Goal: Obtain resource: Download file/media

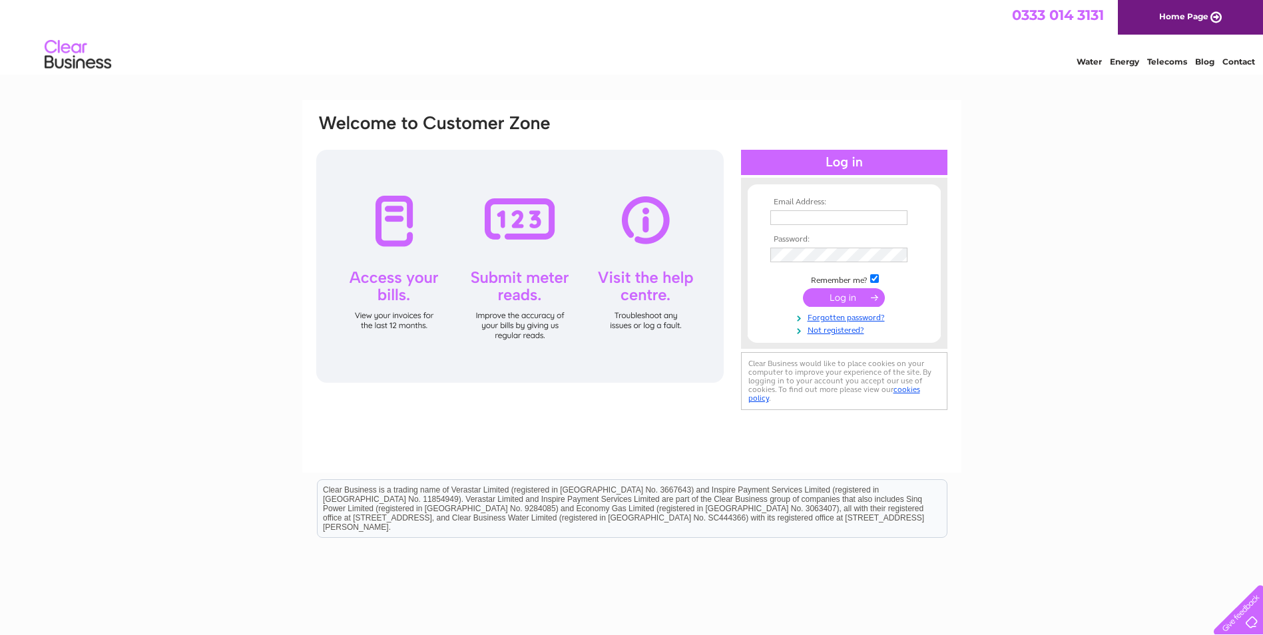
type input "shannon@chevinhomes.com"
click at [837, 304] on input "submit" at bounding box center [844, 297] width 82 height 19
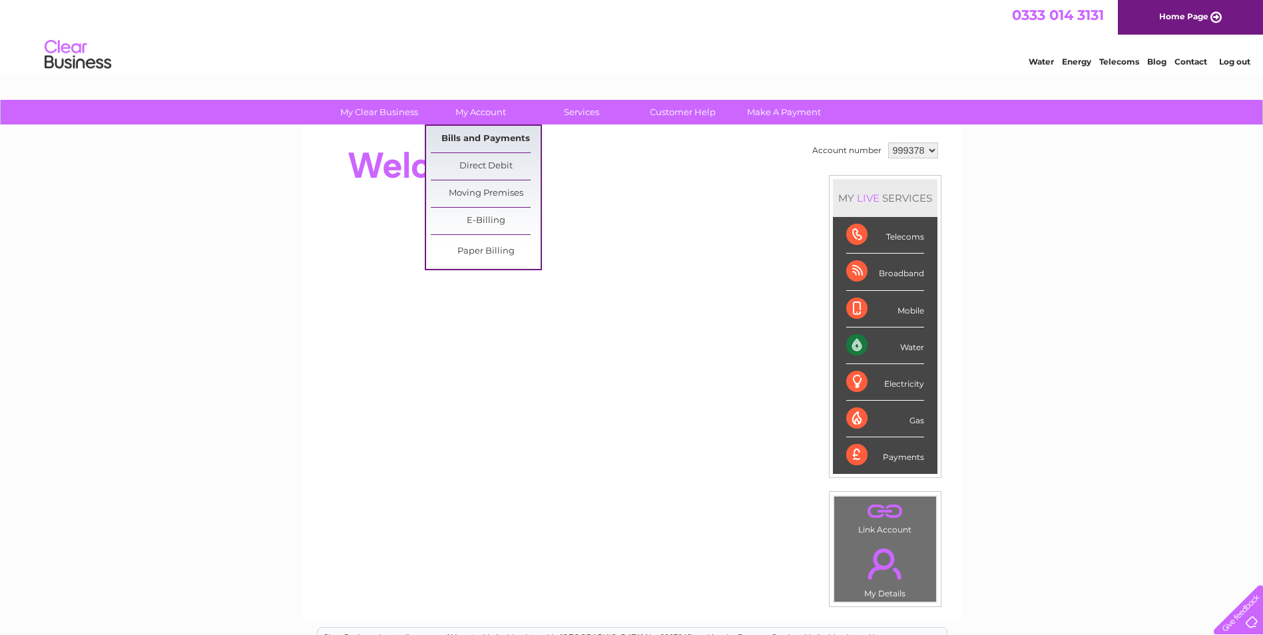
click at [497, 142] on link "Bills and Payments" at bounding box center [486, 139] width 110 height 27
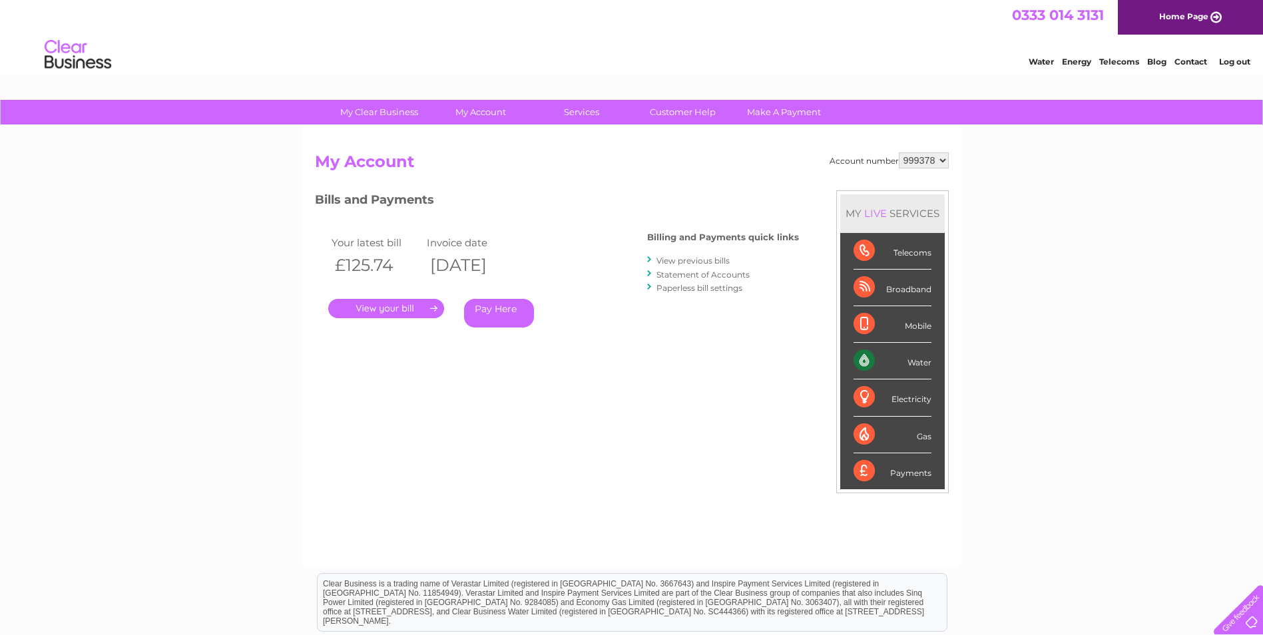
click at [677, 258] on link "View previous bills" at bounding box center [692, 261] width 73 height 10
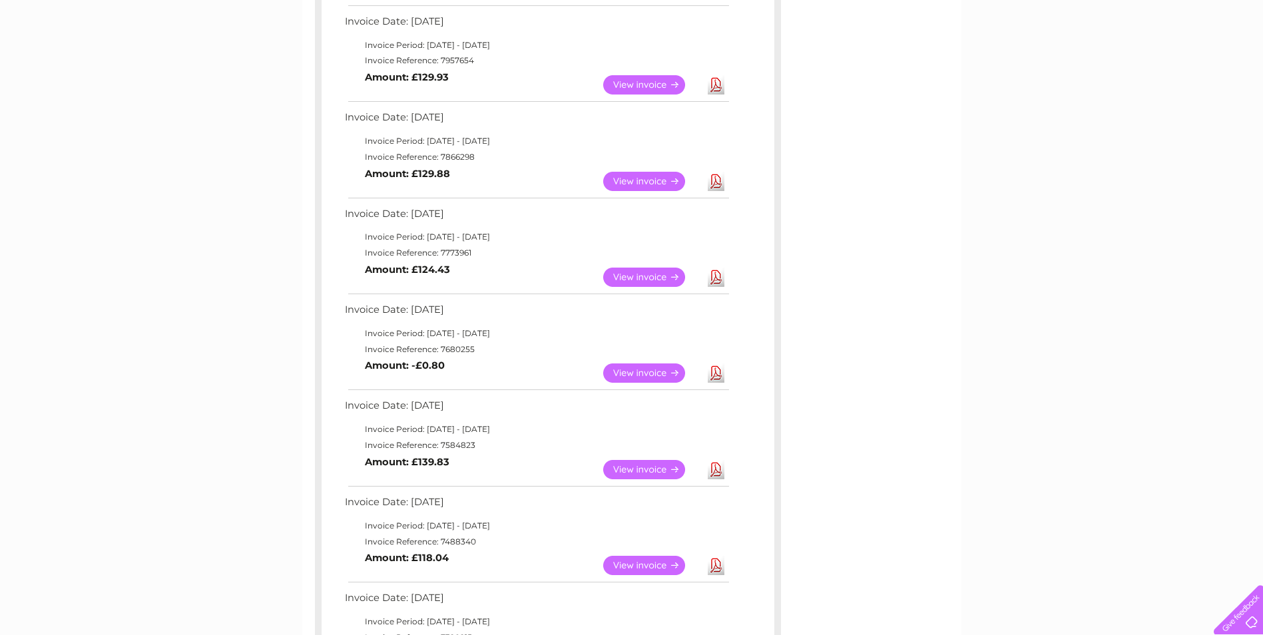
scroll to position [200, 0]
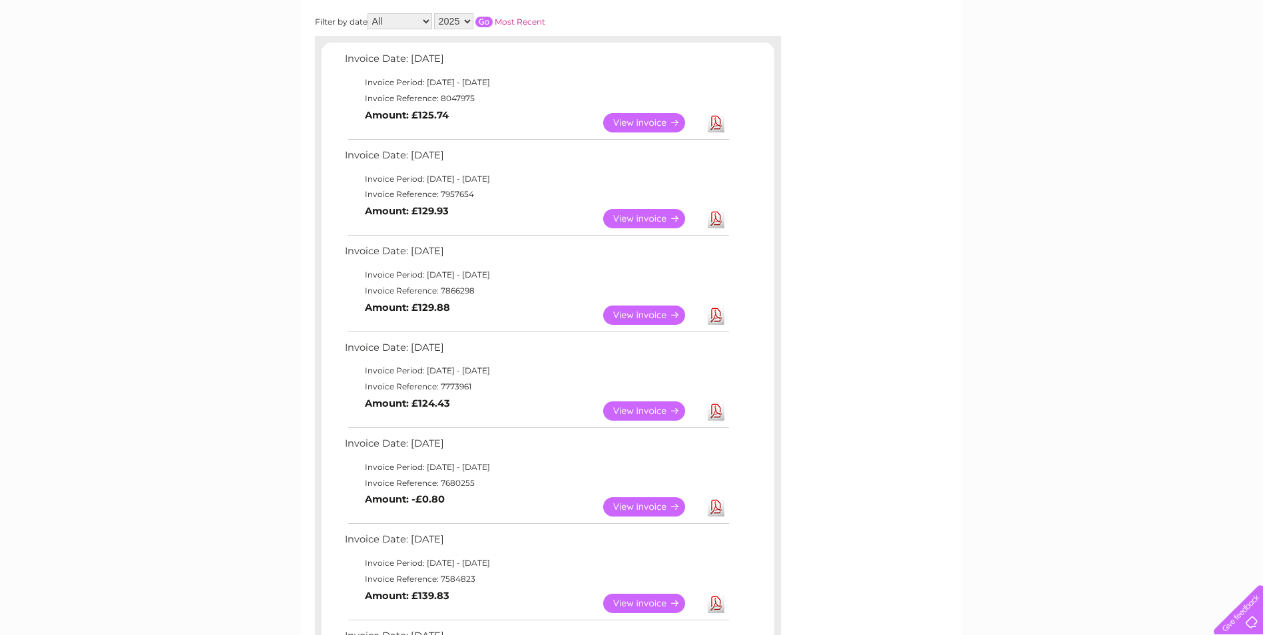
click at [720, 126] on link "Download" at bounding box center [716, 122] width 17 height 19
click at [658, 218] on link "View" at bounding box center [652, 218] width 98 height 19
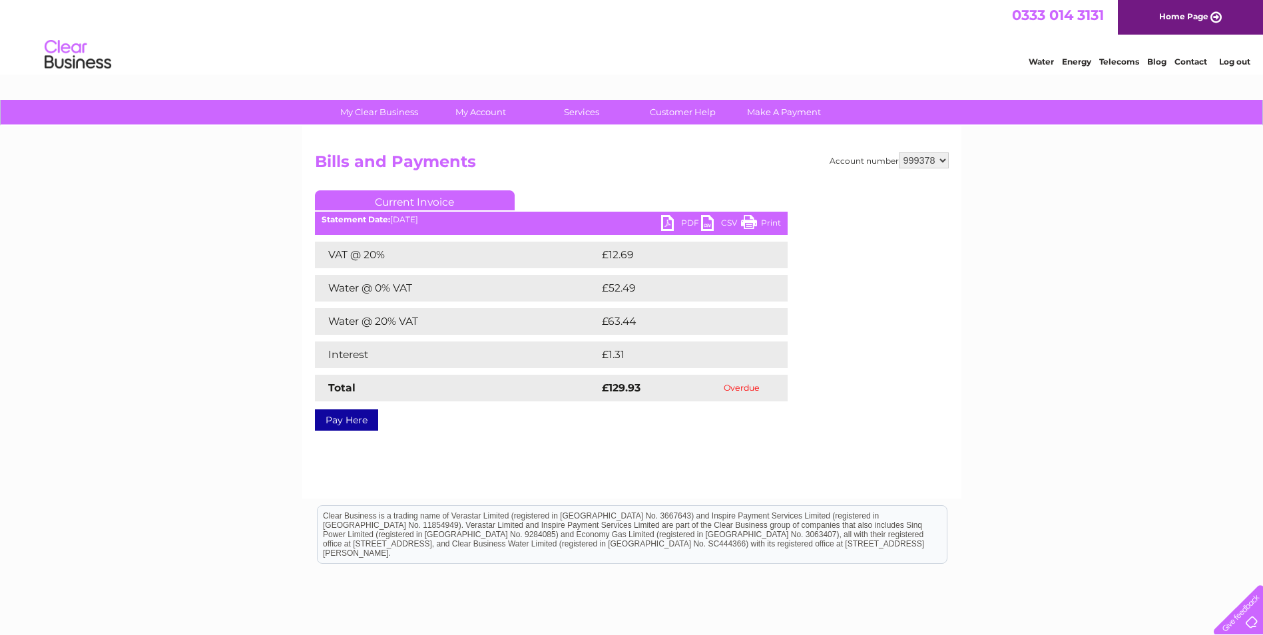
click at [692, 222] on link "PDF" at bounding box center [681, 224] width 40 height 19
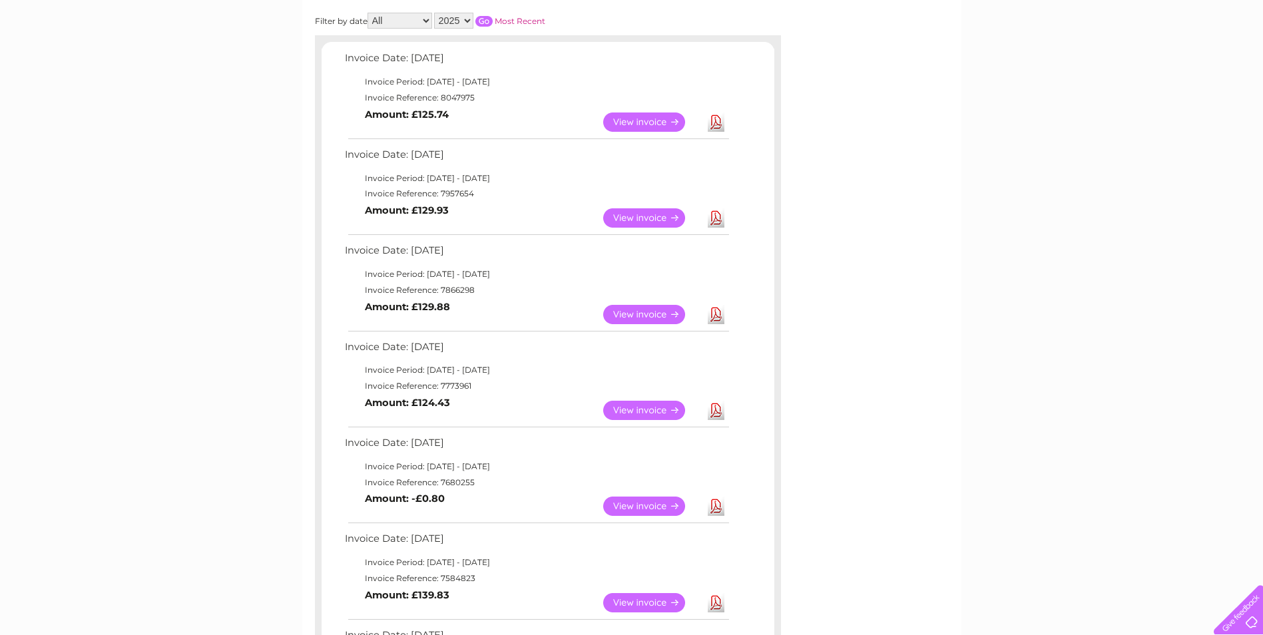
click at [658, 310] on link "View" at bounding box center [652, 314] width 98 height 19
click at [660, 227] on link "View" at bounding box center [652, 217] width 98 height 19
click at [622, 211] on link "View" at bounding box center [652, 217] width 98 height 19
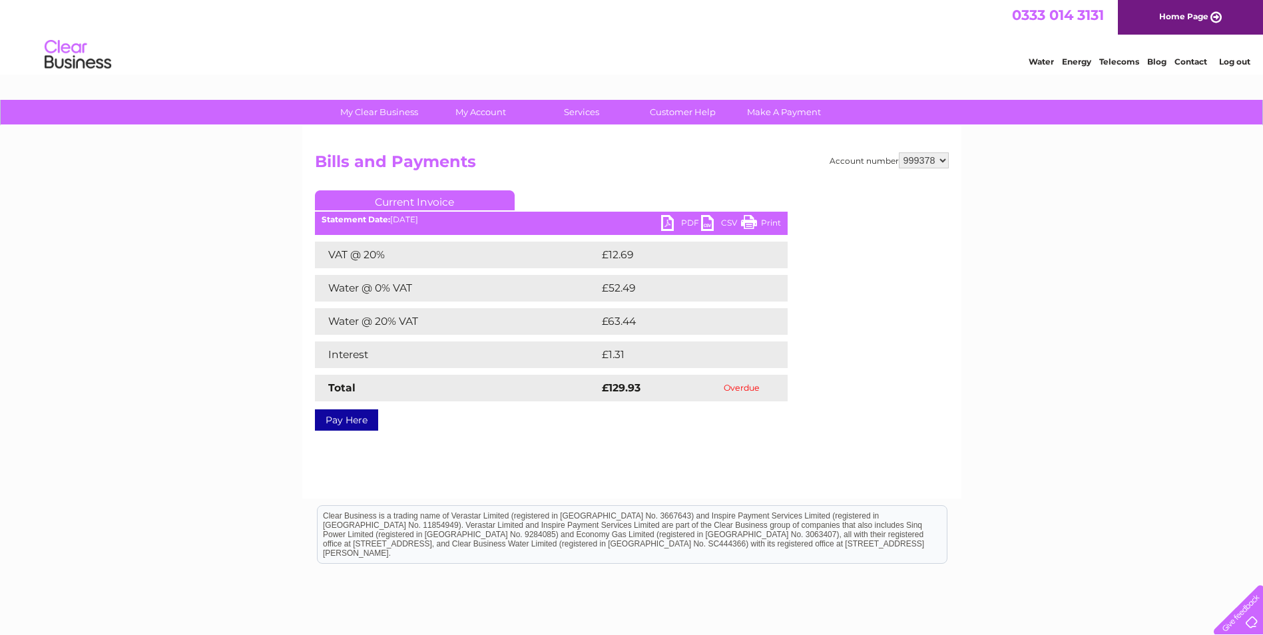
click at [668, 216] on link "PDF" at bounding box center [681, 224] width 40 height 19
